Goal: Information Seeking & Learning: Learn about a topic

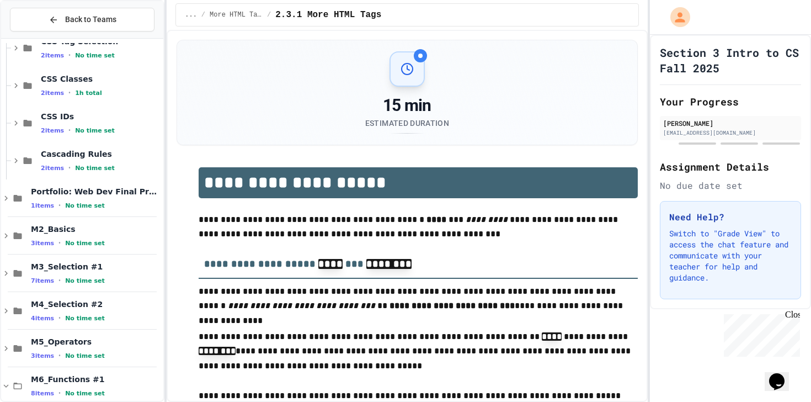
scroll to position [711, 0]
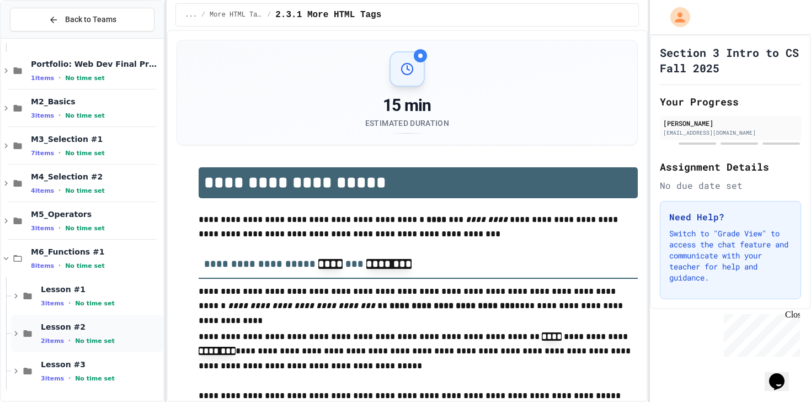
click at [60, 326] on span "Lesson #2" at bounding box center [101, 327] width 120 height 10
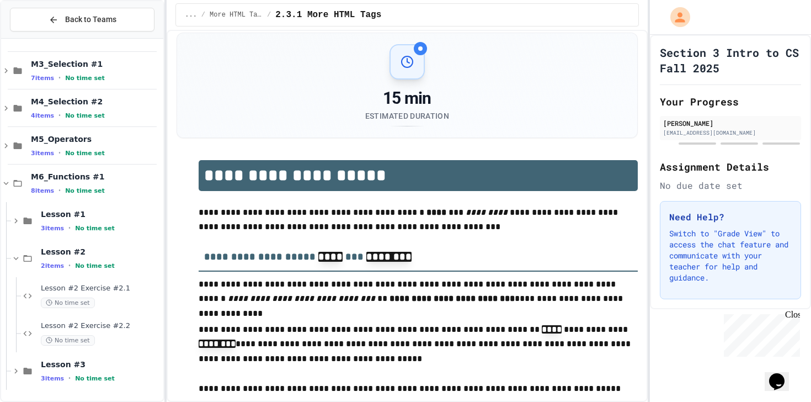
scroll to position [0, 0]
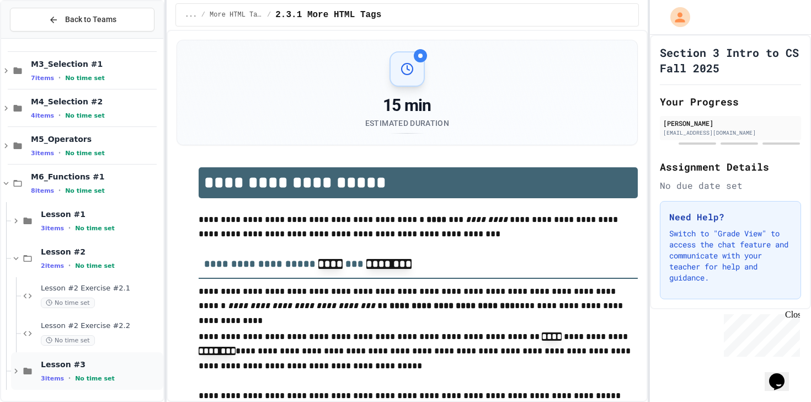
click at [50, 372] on div "Lesson #3 3 items • No time set" at bounding box center [101, 370] width 120 height 23
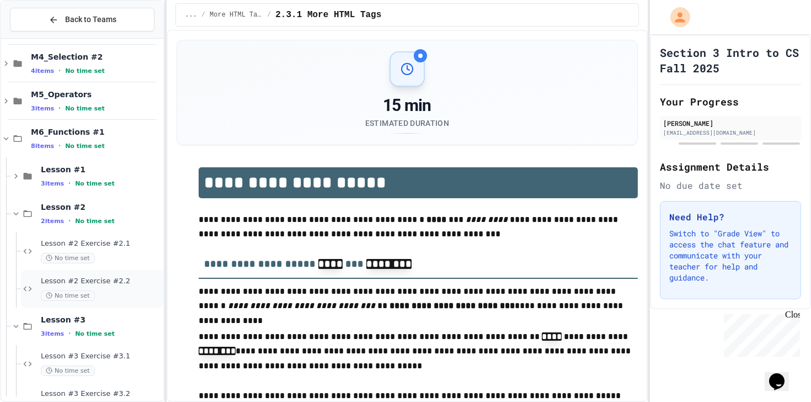
scroll to position [815, 0]
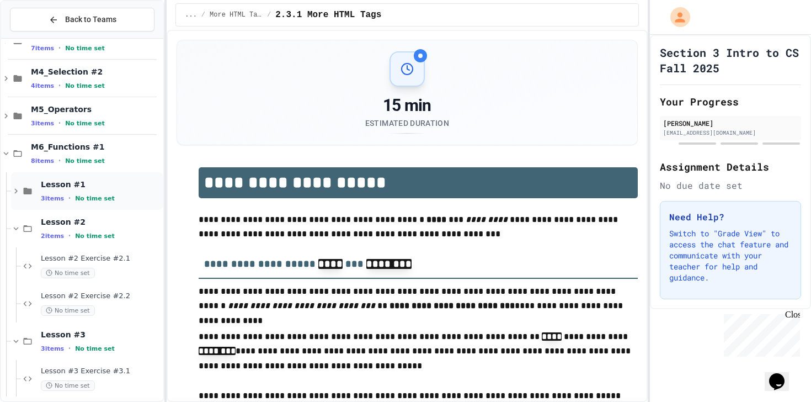
click at [71, 188] on span "Lesson #1" at bounding box center [101, 184] width 120 height 10
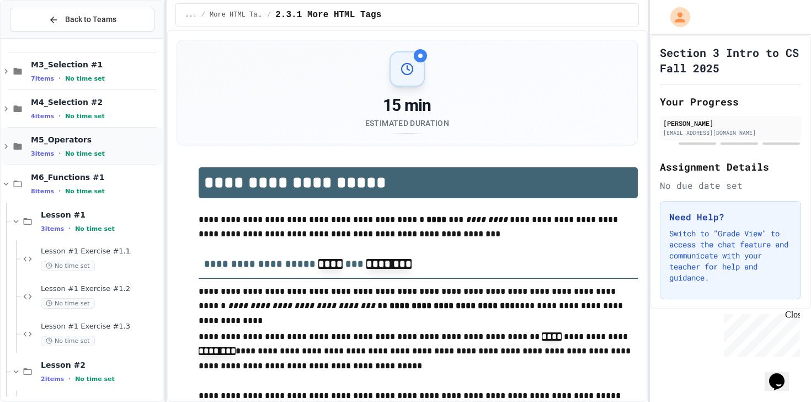
scroll to position [780, 0]
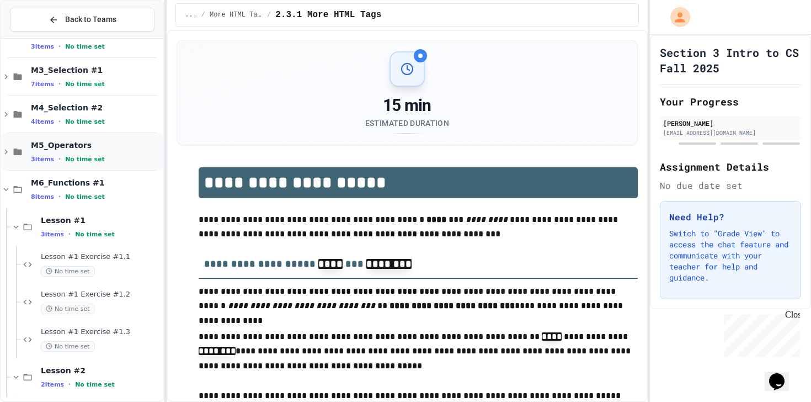
click at [76, 153] on div "M5_Operators 3 items • No time set" at bounding box center [96, 151] width 130 height 23
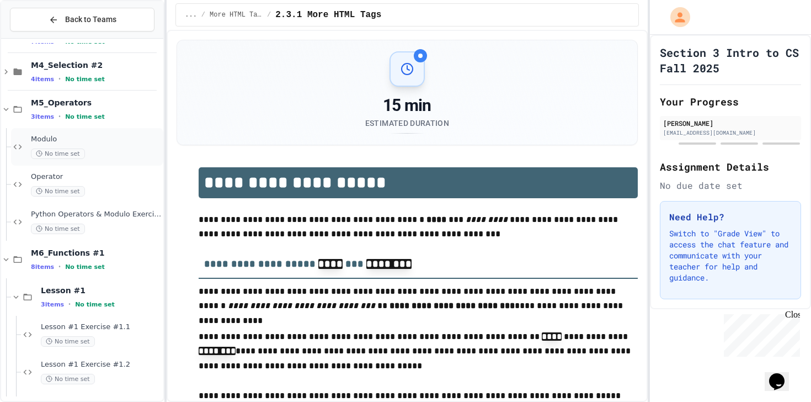
scroll to position [833, 0]
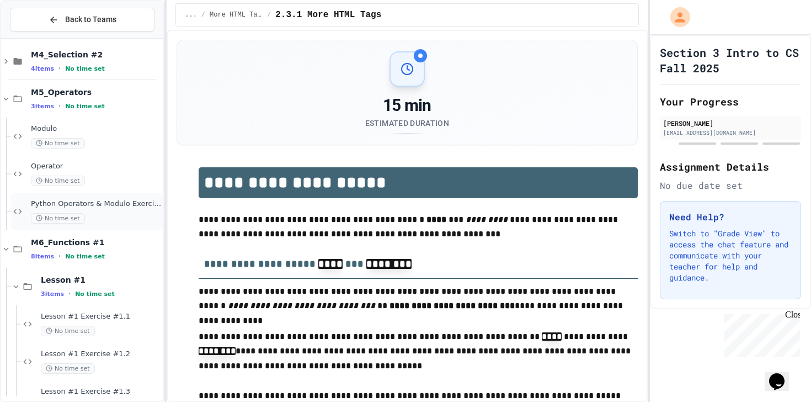
click at [74, 197] on div "Python Operators & Modulo Exercise No time set" at bounding box center [87, 212] width 152 height 38
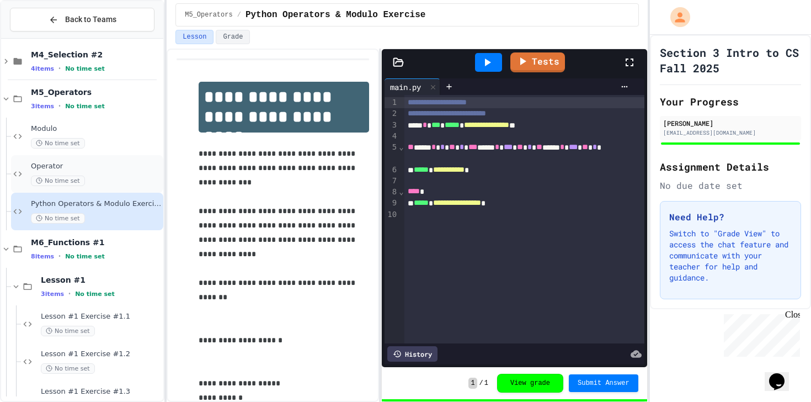
click at [73, 175] on div "Operator No time set" at bounding box center [96, 174] width 130 height 24
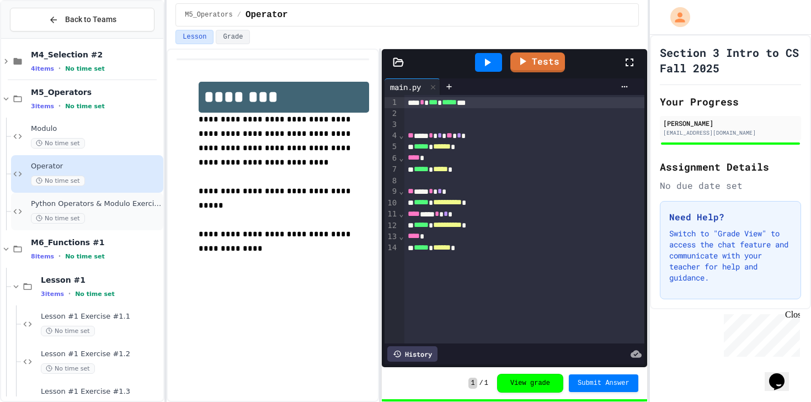
click at [94, 200] on span "Python Operators & Modulo Exercise" at bounding box center [96, 203] width 130 height 9
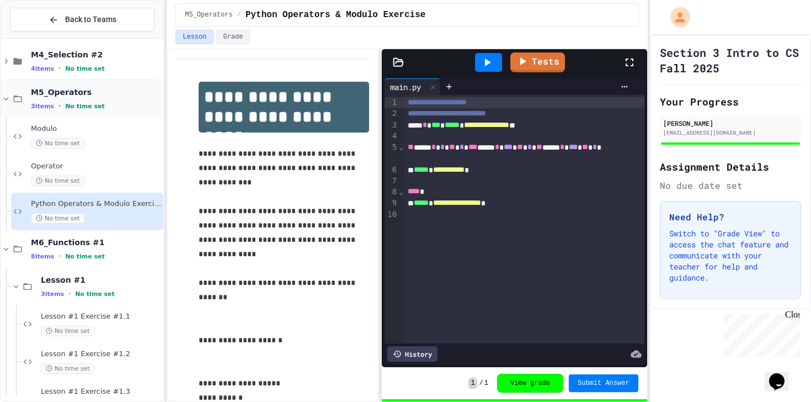
click at [34, 104] on span "3 items" at bounding box center [42, 106] width 23 height 7
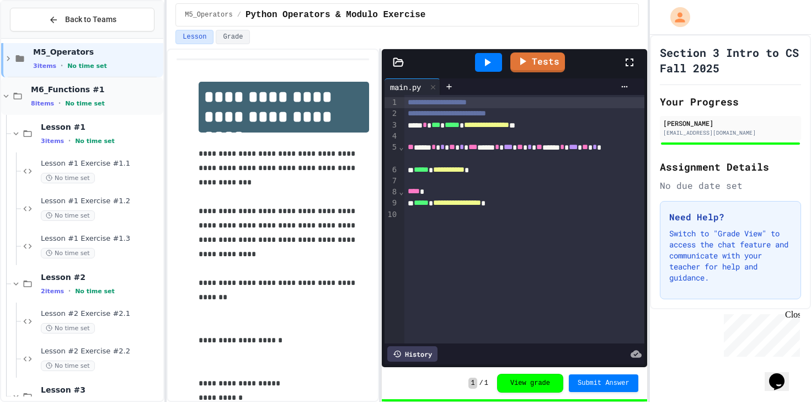
scroll to position [881, 0]
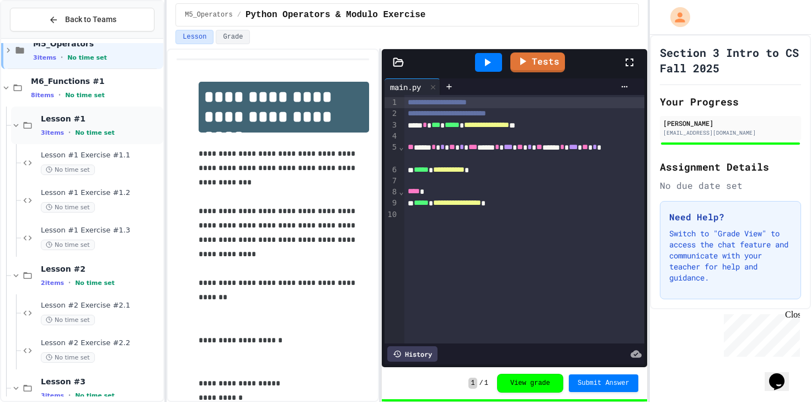
click at [39, 126] on div "Lesson #1 3 items • No time set" at bounding box center [87, 125] width 152 height 38
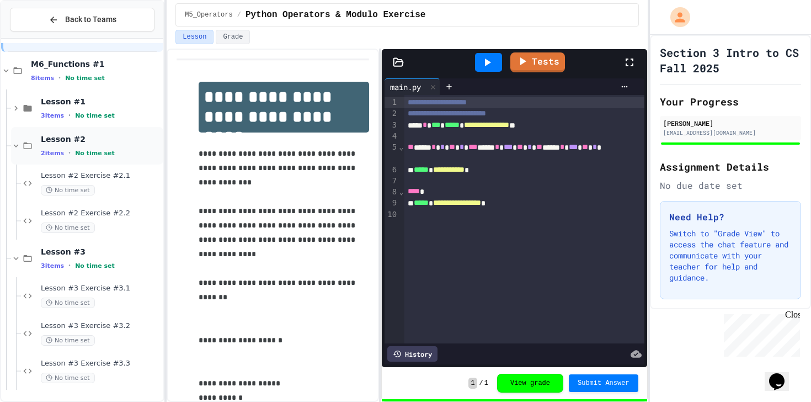
click at [48, 138] on span "Lesson #2" at bounding box center [101, 139] width 120 height 10
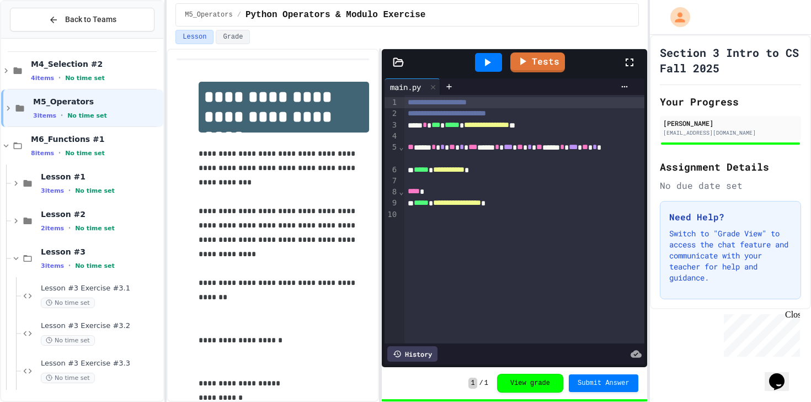
scroll to position [810, 0]
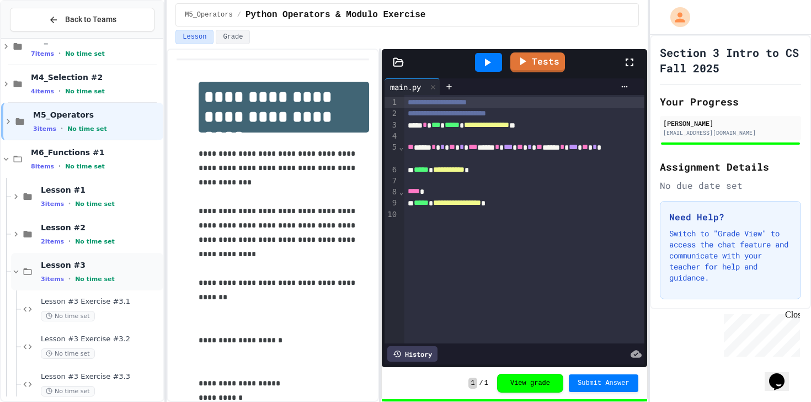
click at [54, 275] on span "3 items" at bounding box center [52, 278] width 23 height 7
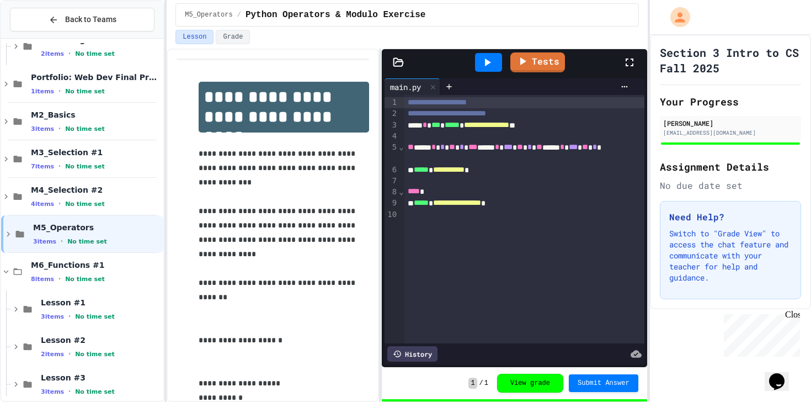
scroll to position [711, 0]
